Goal: Task Accomplishment & Management: Complete application form

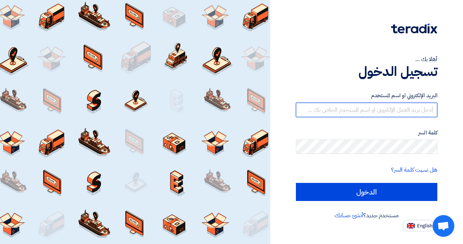
click at [390, 112] on input "text" at bounding box center [366, 110] width 141 height 14
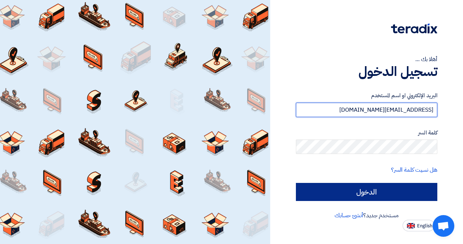
type input "[EMAIL_ADDRESS][DOMAIN_NAME]"
click at [357, 195] on input "الدخول" at bounding box center [366, 192] width 141 height 18
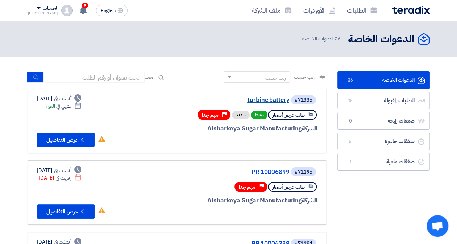
click at [265, 100] on link "turbine battery" at bounding box center [217, 100] width 145 height 7
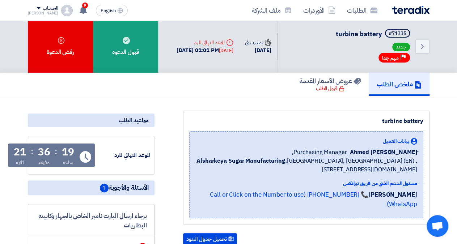
scroll to position [151, 0]
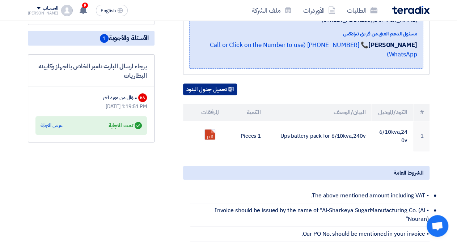
drag, startPoint x: 211, startPoint y: 78, endPoint x: 291, endPoint y: 130, distance: 95.6
click at [211, 84] on button "تحميل جدول البنود" at bounding box center [210, 90] width 54 height 12
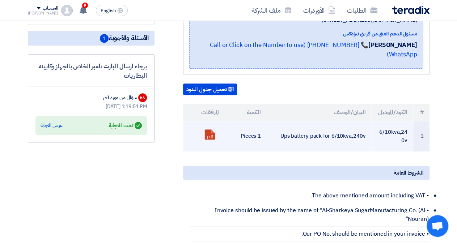
click at [306, 11] on link "الأوردرات" at bounding box center [319, 10] width 44 height 17
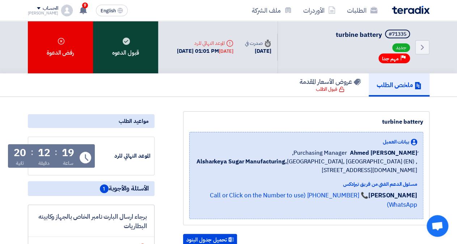
click at [119, 48] on div "قبول الدعوه" at bounding box center [125, 47] width 65 height 52
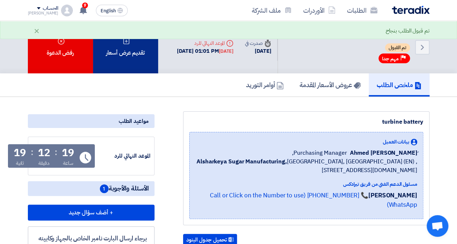
click at [135, 47] on div "تقديم عرض أسعار" at bounding box center [125, 47] width 65 height 52
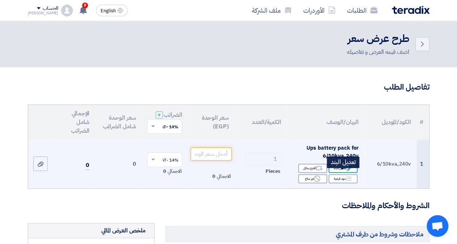
click at [343, 173] on div "Edit تعديل البند" at bounding box center [343, 168] width 29 height 9
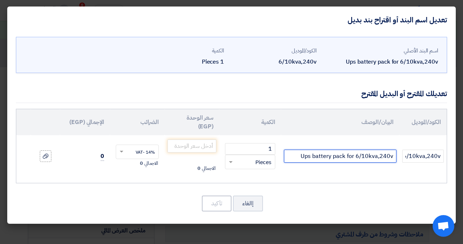
drag, startPoint x: 302, startPoint y: 148, endPoint x: 393, endPoint y: 147, distance: 90.8
click at [393, 150] on input "Ups battery pack for 6/10kva,240v" at bounding box center [340, 156] width 113 height 13
paste input "APC Easy UPS On-Line SRV Battery Pack (6/10kVA) for Extended Runtime Model 240V…"
type input "APC Easy UPS On-Line SRV Battery Pack (6/10kVA) for Extended Runtime Model 240V…"
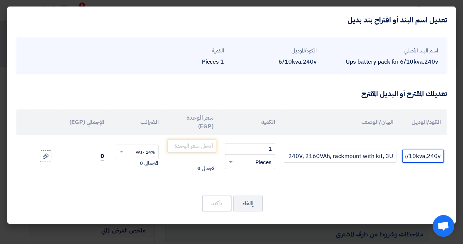
click at [422, 150] on input "6/10kva,240v" at bounding box center [423, 156] width 42 height 13
paste input "SRV240RLBP-9A"
type input "SRV240RLBP-9A"
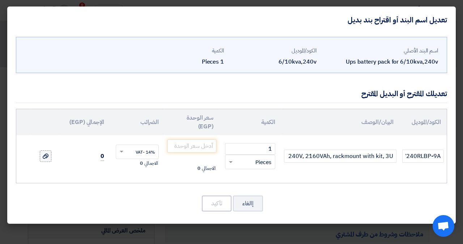
click at [46, 154] on use at bounding box center [46, 156] width 6 height 5
click at [0, 0] on input "file" at bounding box center [0, 0] width 0 height 0
click at [195, 140] on input "number" at bounding box center [192, 146] width 49 height 13
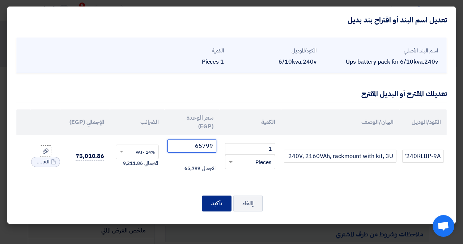
type input "65799"
click at [216, 196] on button "تأكيد" at bounding box center [217, 204] width 30 height 16
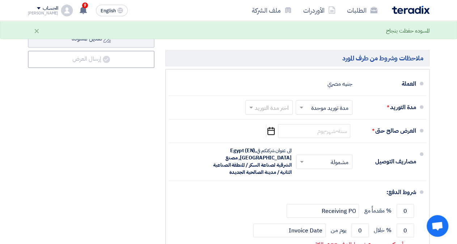
scroll to position [414, 0]
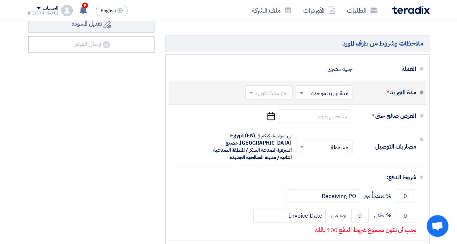
click at [302, 94] on span at bounding box center [302, 93] width 4 height 3
click at [312, 126] on span "مدة توريد موحدة" at bounding box center [331, 121] width 38 height 9
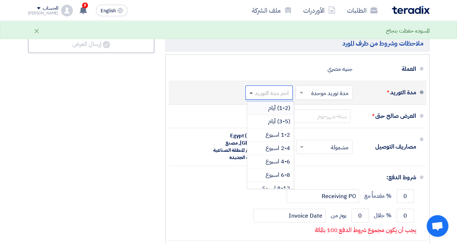
click at [253, 94] on span at bounding box center [251, 93] width 4 height 2
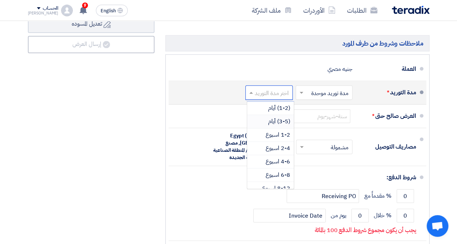
click at [270, 123] on span "(3-5) أيام" at bounding box center [279, 121] width 22 height 9
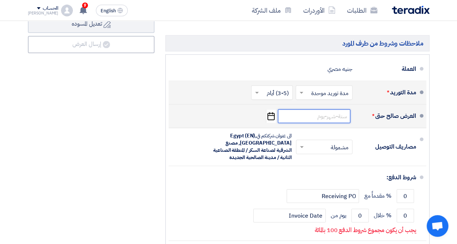
click at [337, 119] on input at bounding box center [314, 116] width 72 height 14
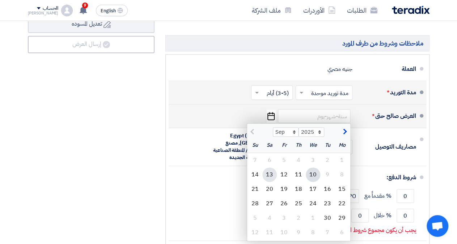
click at [273, 177] on div "13" at bounding box center [269, 175] width 14 height 14
type input "[DATE]"
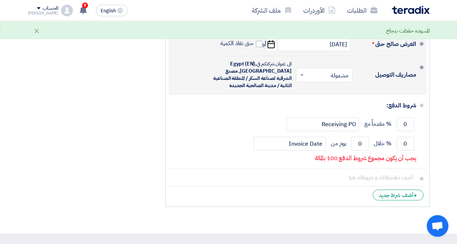
scroll to position [489, 0]
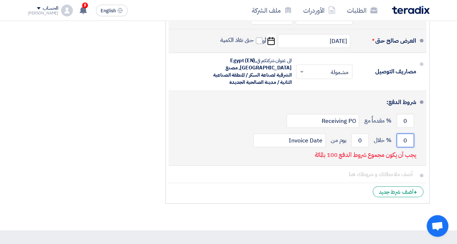
drag, startPoint x: 402, startPoint y: 144, endPoint x: 407, endPoint y: 145, distance: 4.5
click at [407, 145] on input "0" at bounding box center [405, 141] width 17 height 14
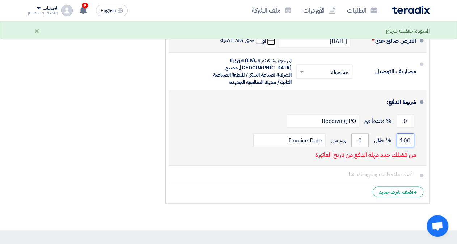
type input "100"
click at [360, 147] on input "0" at bounding box center [359, 141] width 17 height 14
click at [361, 145] on input "0" at bounding box center [359, 141] width 17 height 14
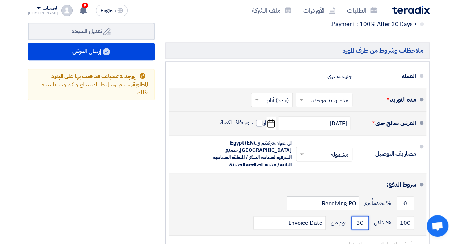
scroll to position [557, 0]
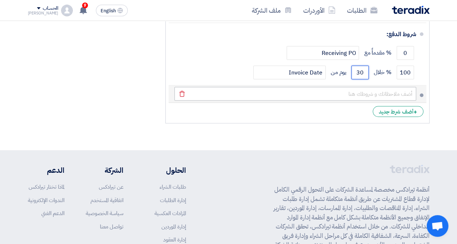
type input "30"
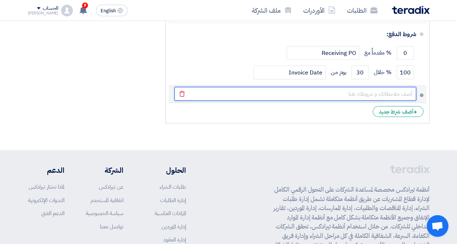
click at [392, 99] on input "text" at bounding box center [295, 94] width 242 height 14
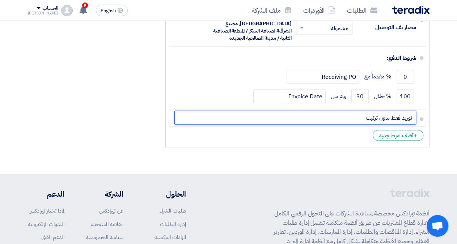
scroll to position [444, 0]
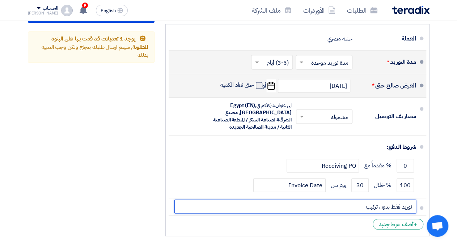
type input "توريد فقط بدون تركيب"
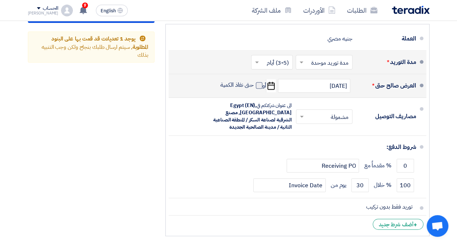
click at [261, 89] on span at bounding box center [259, 85] width 7 height 7
click at [254, 89] on input "حتى نفاذ الكمية" at bounding box center [236, 88] width 35 height 14
checkbox input "true"
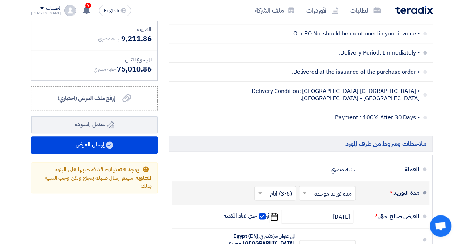
scroll to position [331, 0]
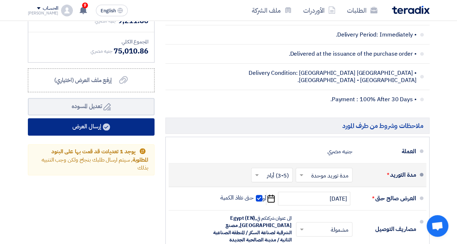
click at [117, 131] on button "إرسال العرض" at bounding box center [91, 126] width 127 height 17
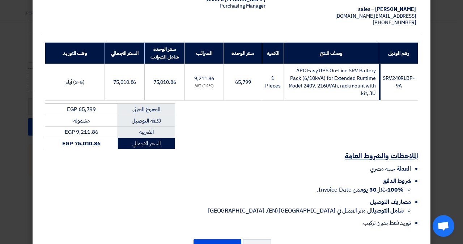
scroll to position [120, 0]
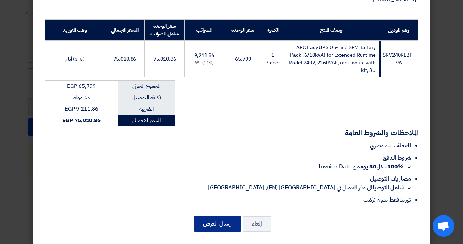
click at [220, 217] on button "إرسال العرض" at bounding box center [218, 224] width 48 height 16
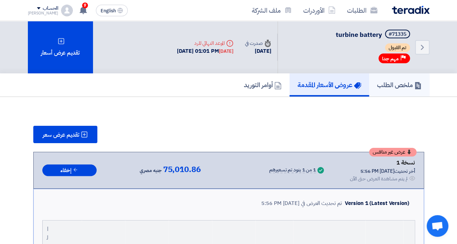
click at [403, 85] on h5 "ملخص الطلب" at bounding box center [399, 85] width 45 height 8
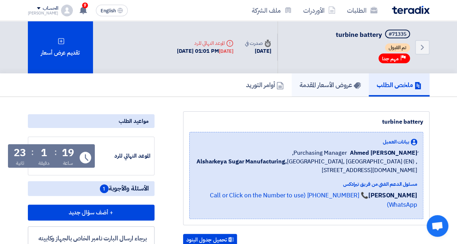
click at [328, 87] on h5 "عروض الأسعار المقدمة" at bounding box center [330, 85] width 61 height 8
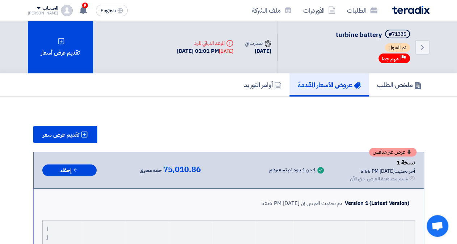
click at [382, 170] on div "أخر تحديث [DATE] 5:56 PM" at bounding box center [382, 172] width 65 height 8
click at [396, 153] on span "عرض غير منافس" at bounding box center [389, 152] width 33 height 5
click at [355, 168] on div "أخر تحديث [DATE] 5:56 PM" at bounding box center [382, 172] width 65 height 8
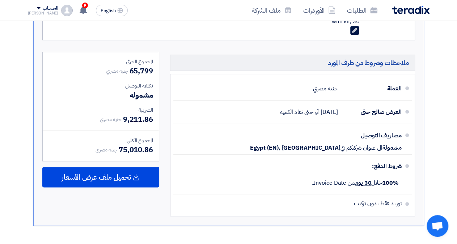
scroll to position [339, 0]
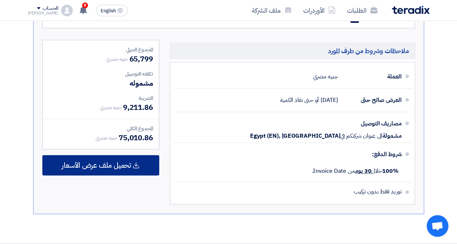
click at [122, 166] on span "تحميل ملف عرض الأسعار" at bounding box center [96, 165] width 69 height 7
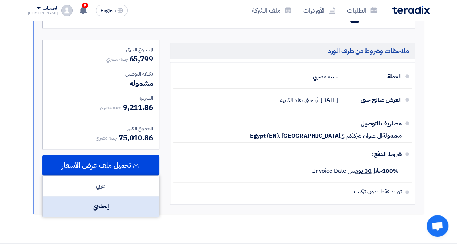
click at [133, 202] on div "إنجليزي" at bounding box center [101, 206] width 116 height 20
